Goal: Check status: Check status

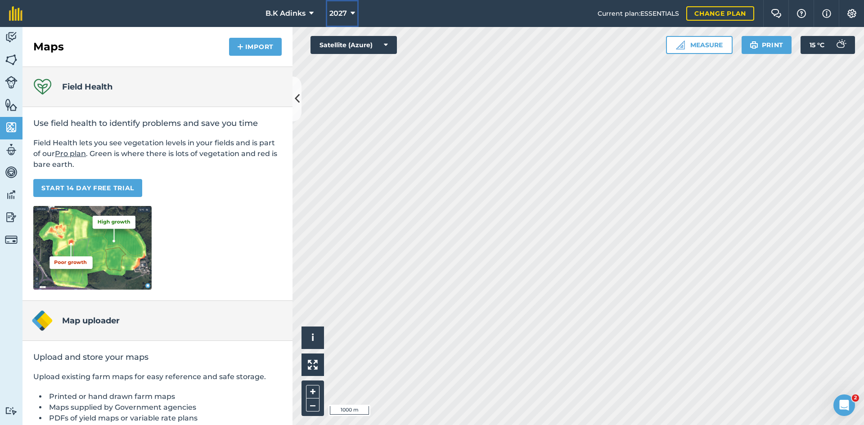
click at [350, 13] on icon at bounding box center [352, 13] width 4 height 11
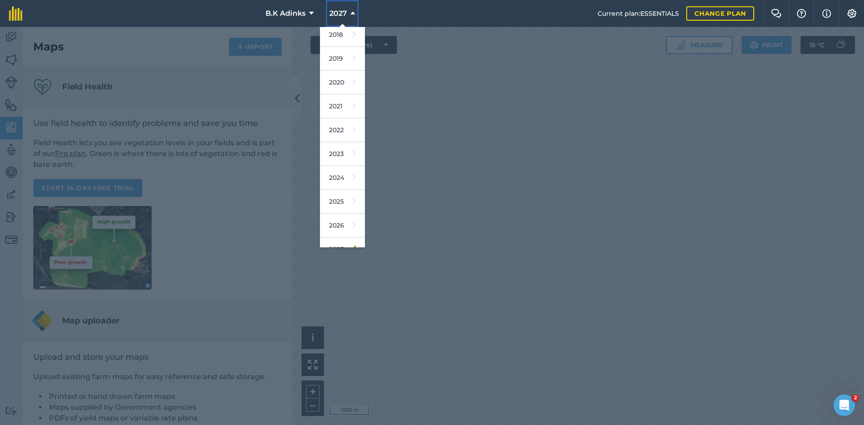
scroll to position [42, 0]
click at [341, 212] on link "2026" at bounding box center [342, 212] width 45 height 24
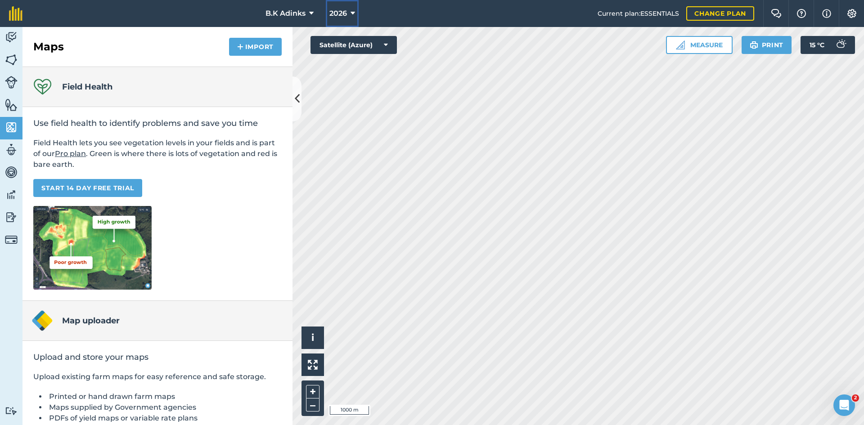
click at [329, 13] on span "2026" at bounding box center [338, 13] width 18 height 11
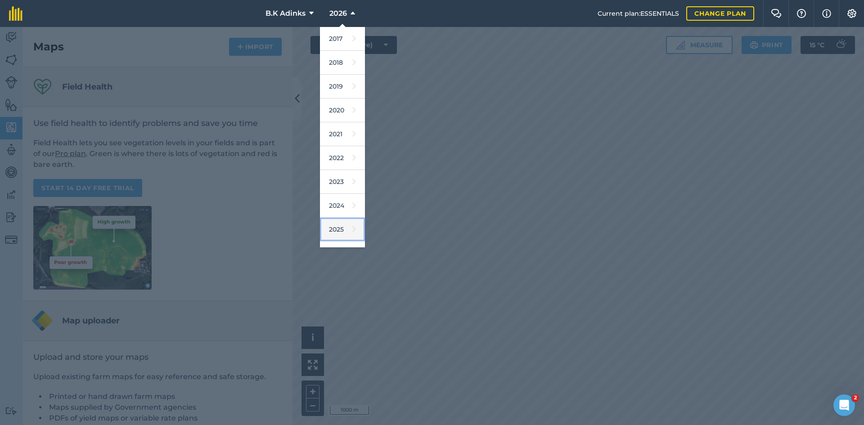
click at [352, 226] on icon at bounding box center [354, 229] width 4 height 13
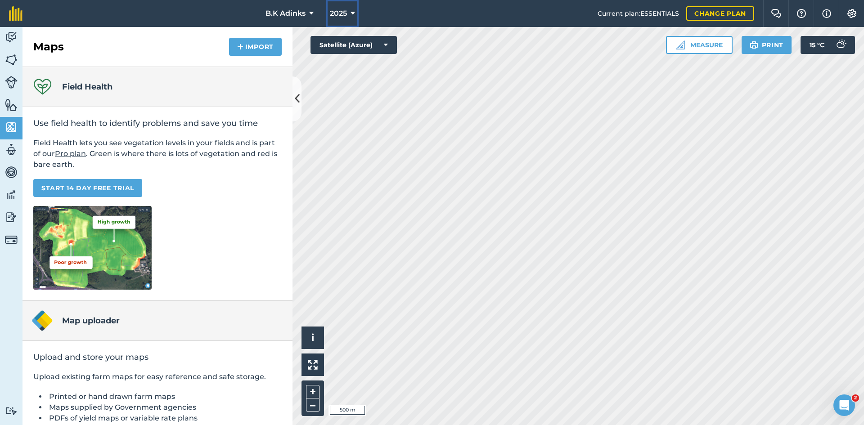
click at [350, 10] on icon at bounding box center [352, 13] width 4 height 11
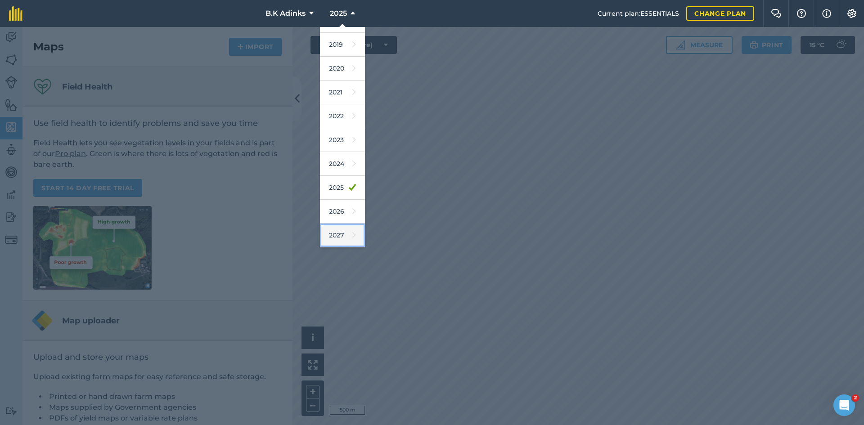
click at [334, 244] on link "2027" at bounding box center [342, 236] width 45 height 24
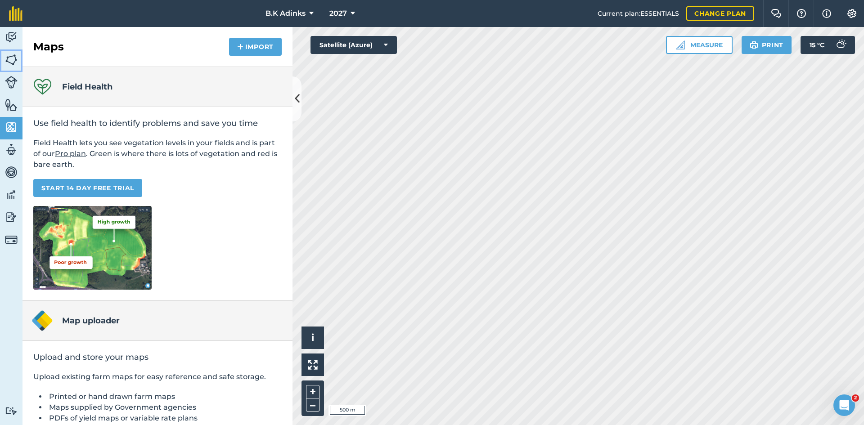
click at [8, 63] on img at bounding box center [11, 59] width 13 height 13
